Goal: Task Accomplishment & Management: Manage account settings

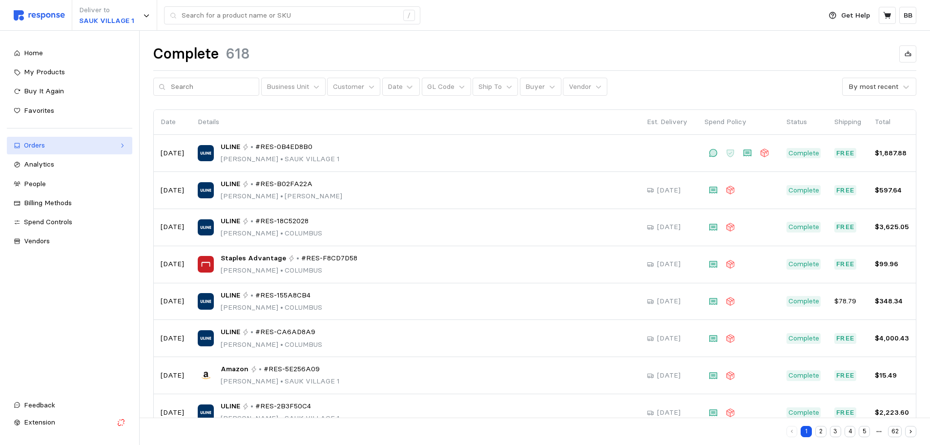
click at [45, 148] on div "Orders" at bounding box center [69, 145] width 91 height 11
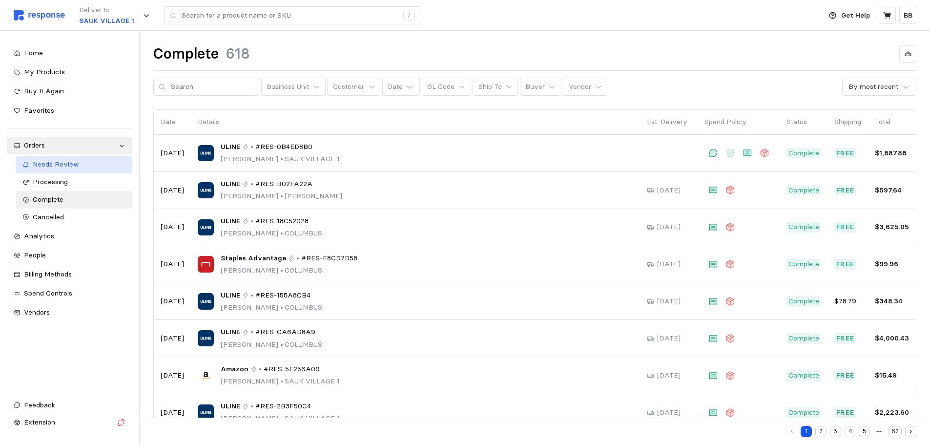
click at [48, 167] on span "Needs Review" at bounding box center [56, 164] width 46 height 9
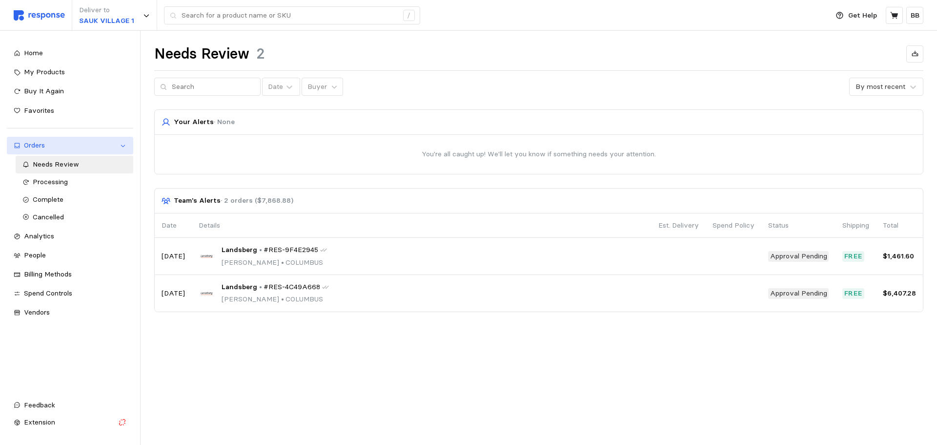
click at [40, 143] on div "Orders" at bounding box center [70, 145] width 92 height 11
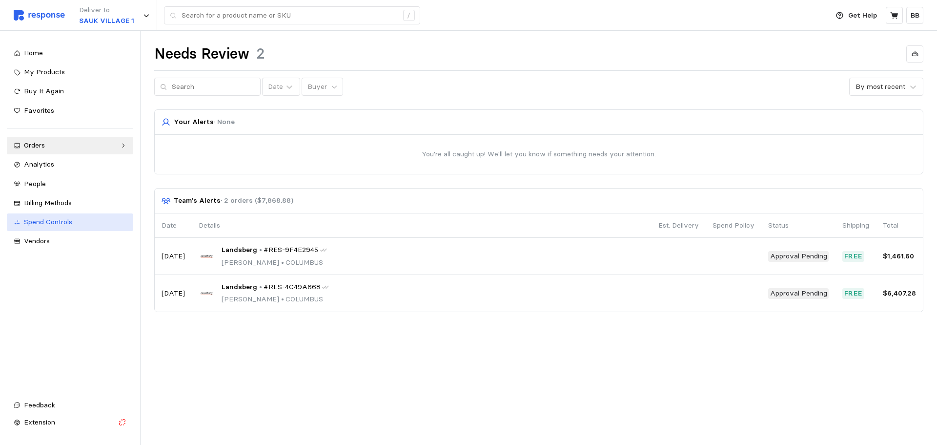
click at [43, 218] on span "Spend Controls" at bounding box center [48, 221] width 48 height 9
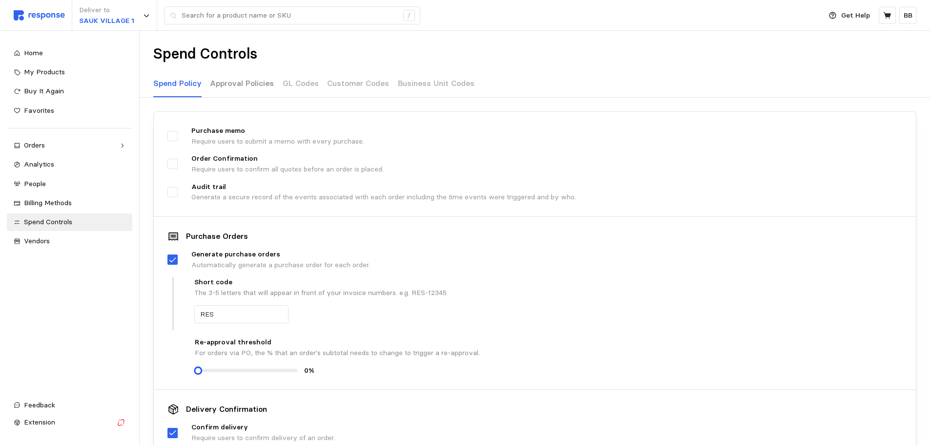
click at [252, 84] on p "Approval Policies" at bounding box center [242, 83] width 64 height 12
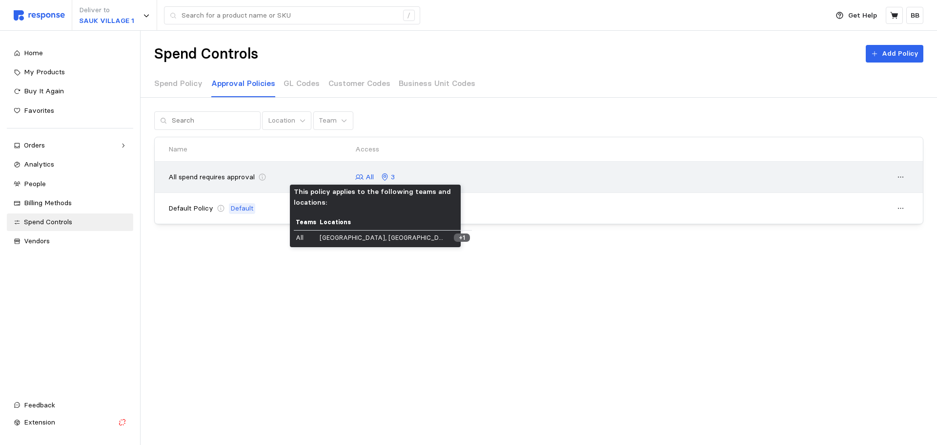
click at [362, 177] on icon at bounding box center [359, 177] width 9 height 9
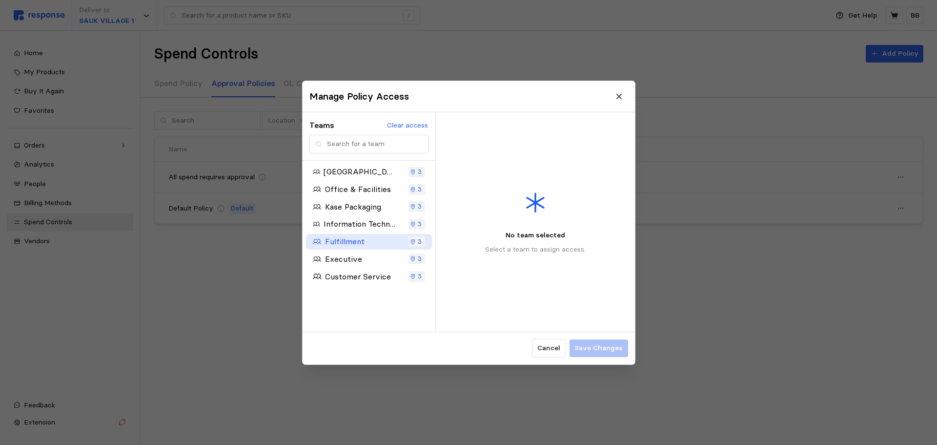
click at [361, 244] on p "Fulfillment" at bounding box center [345, 241] width 40 height 12
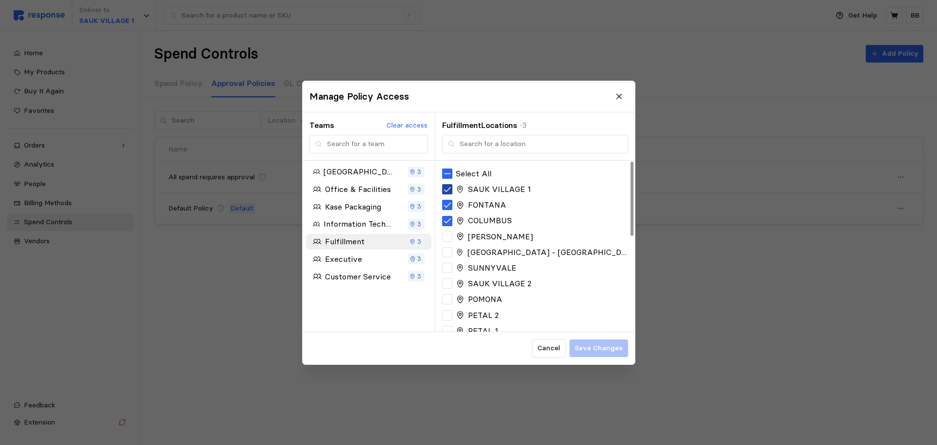
click at [446, 190] on icon at bounding box center [447, 189] width 9 height 9
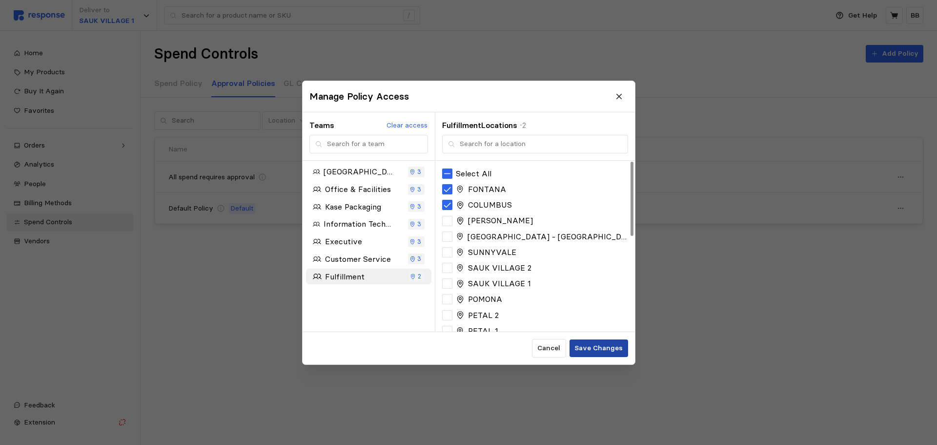
click at [597, 344] on p "Save Changes" at bounding box center [598, 348] width 48 height 11
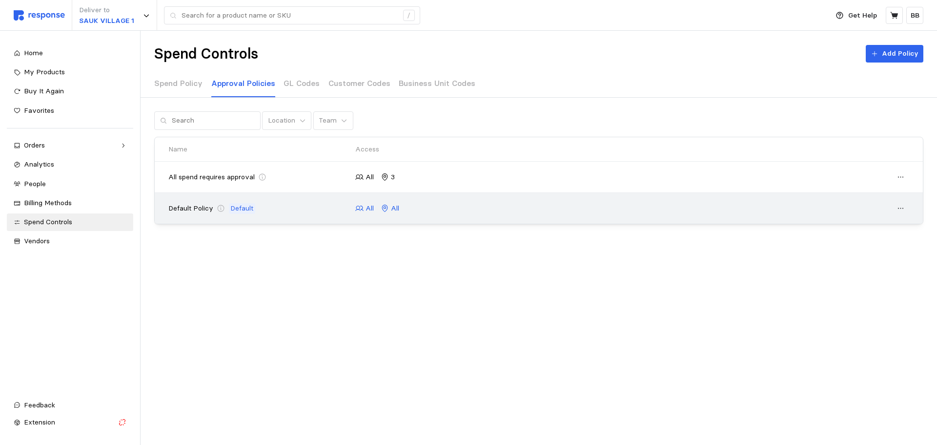
click at [364, 207] on icon at bounding box center [359, 208] width 9 height 9
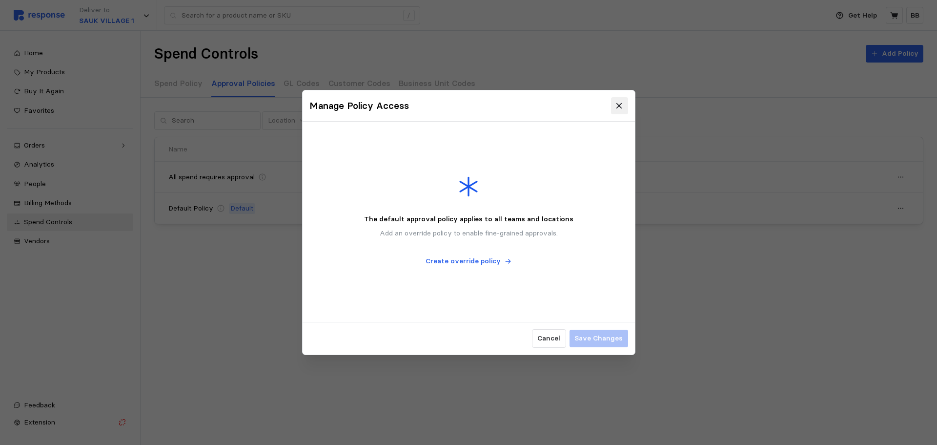
click at [619, 104] on icon at bounding box center [619, 106] width 9 height 9
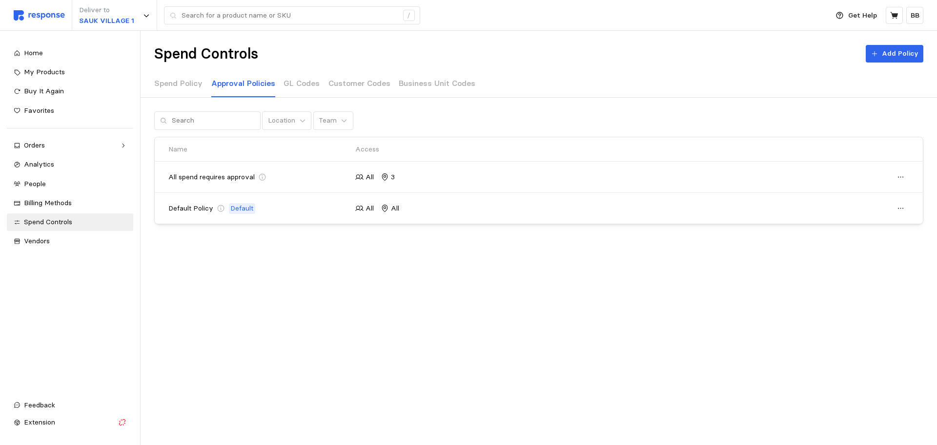
click at [303, 311] on main "Spend Controls Add Policy Spend Policy Approval Policies GL Codes Customer Code…" at bounding box center [468, 222] width 937 height 445
click at [38, 51] on span "Home" at bounding box center [33, 52] width 19 height 9
